Goal: Information Seeking & Learning: Learn about a topic

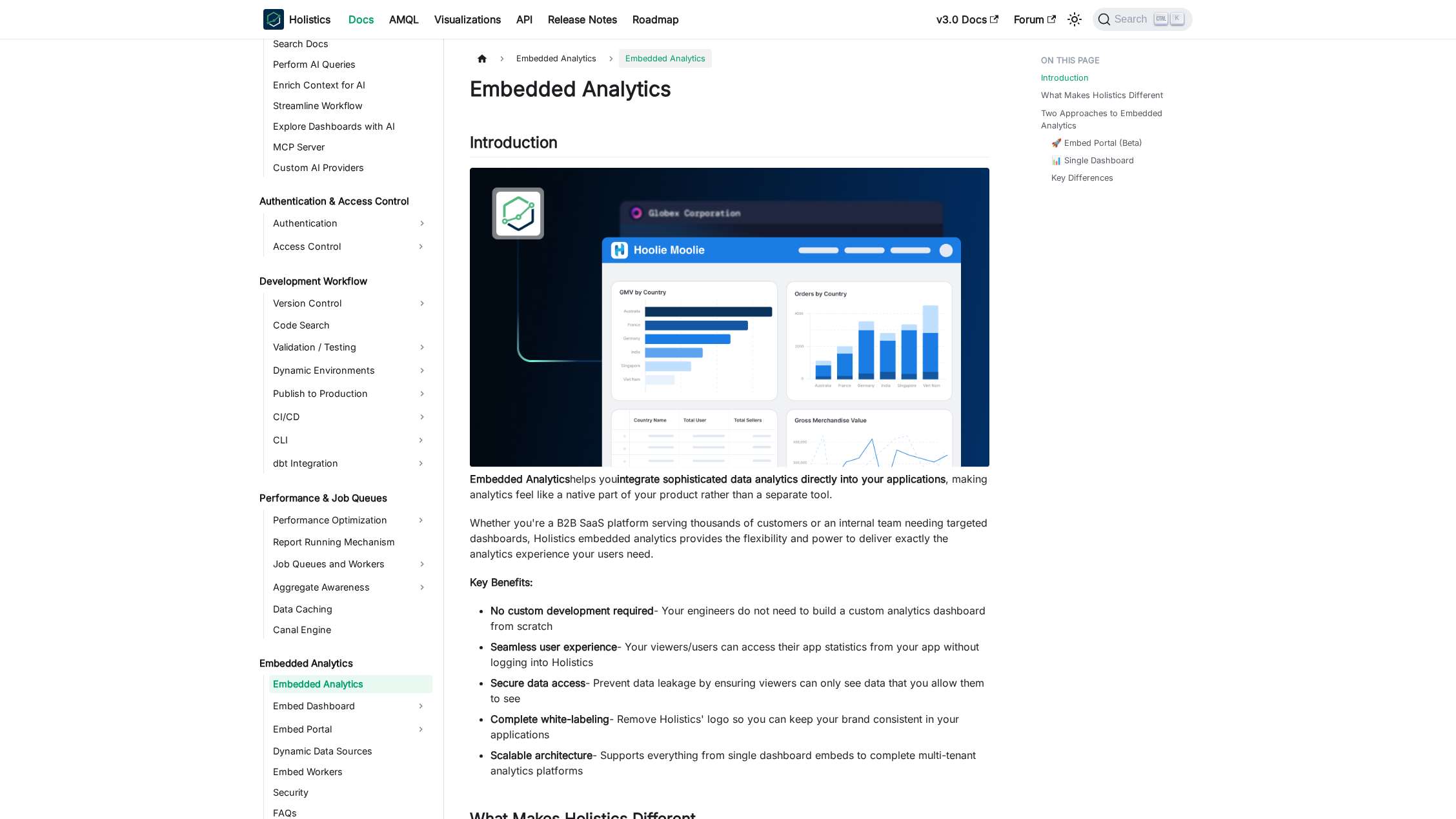
scroll to position [783, 0]
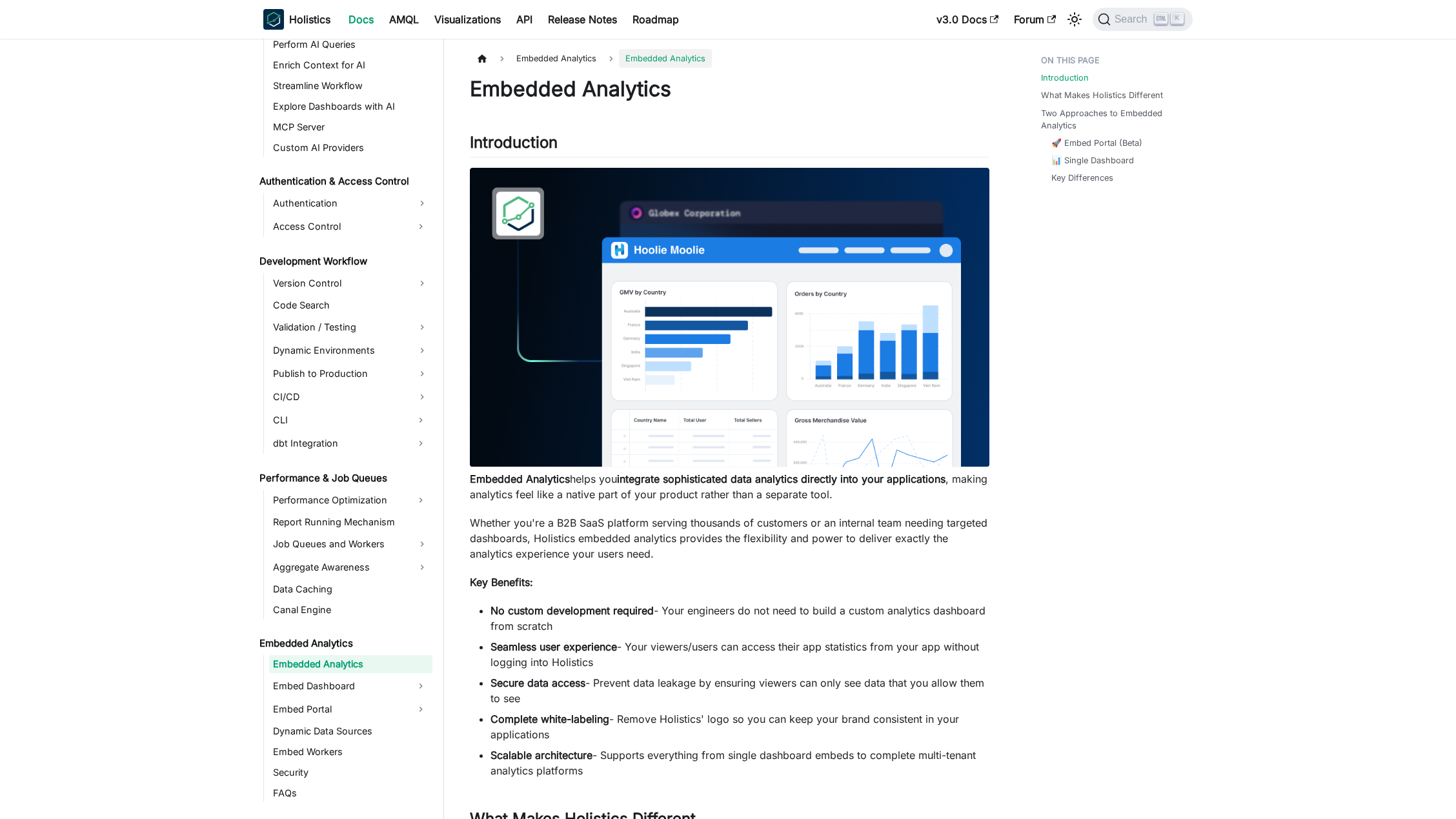
scroll to position [783, 0]
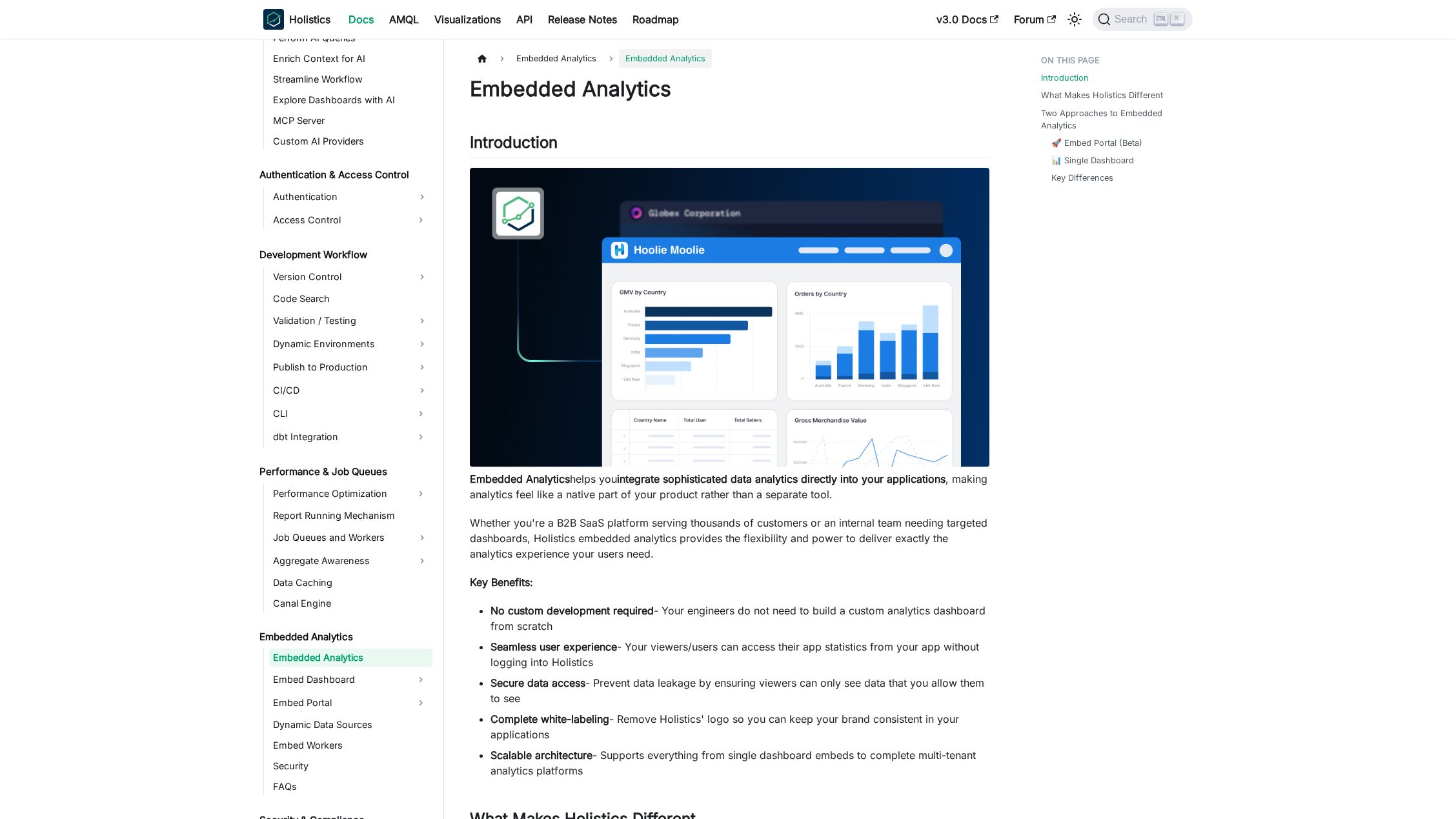
scroll to position [783, 0]
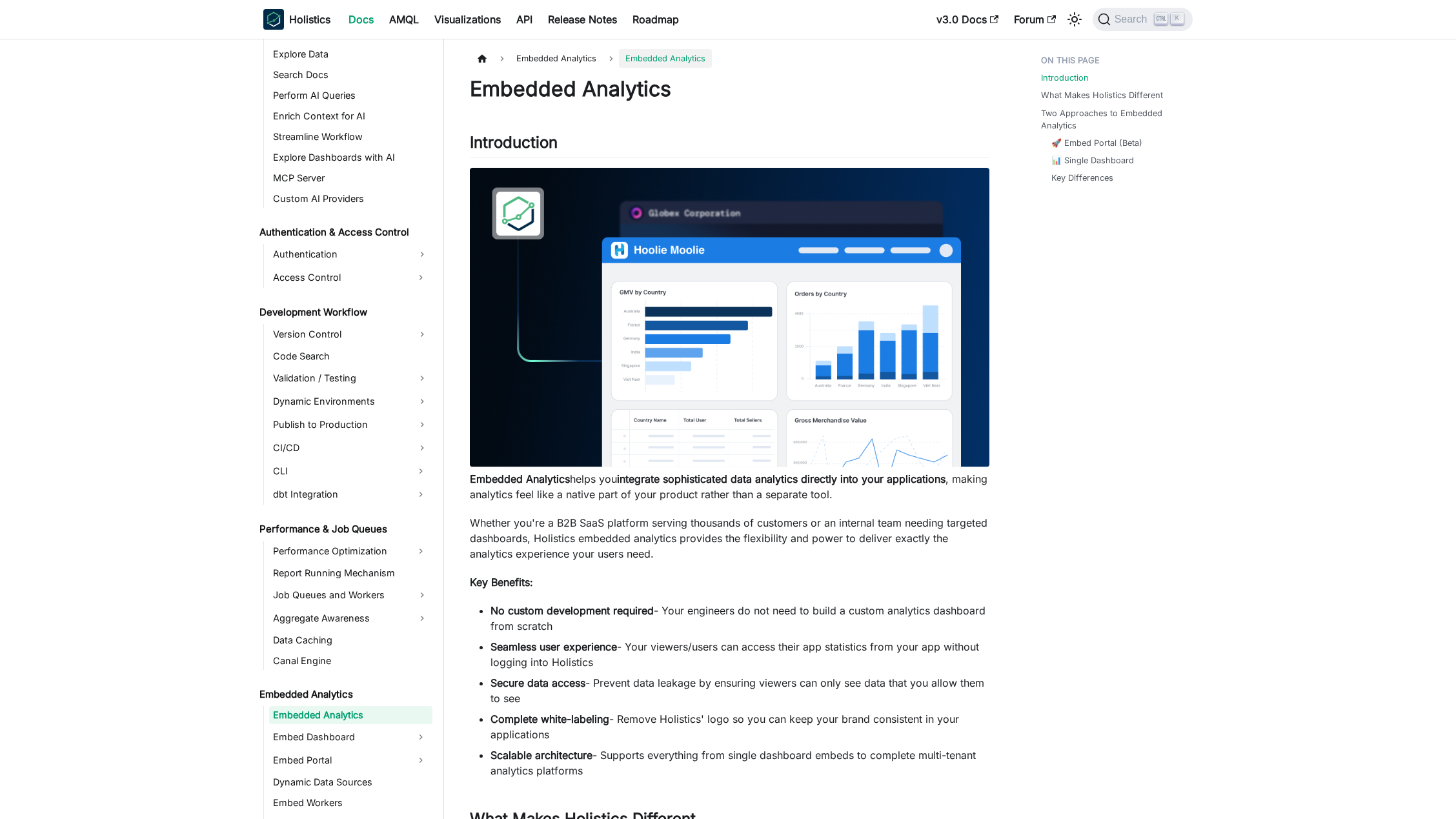
scroll to position [783, 0]
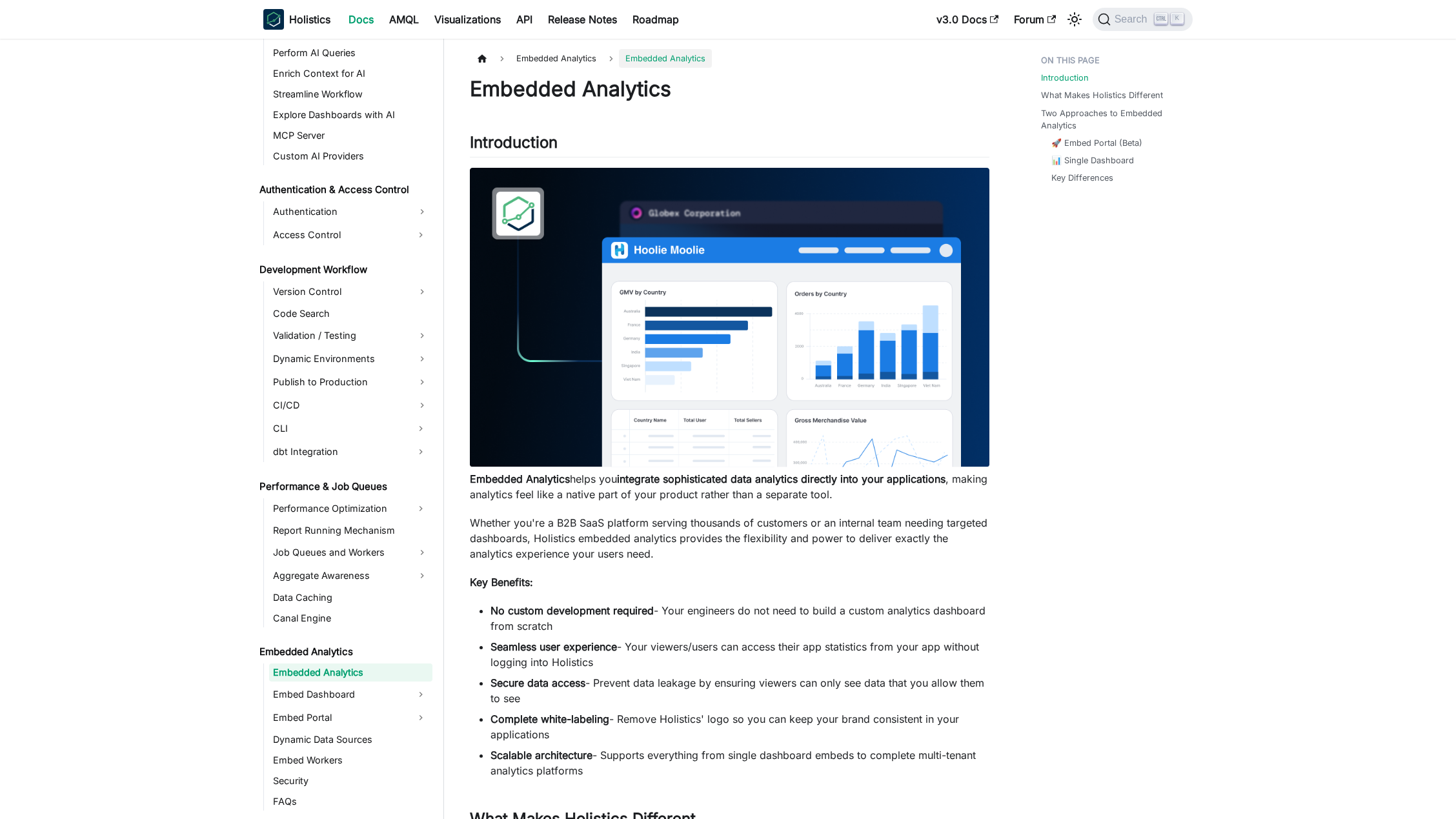
scroll to position [783, 0]
